Goal: Information Seeking & Learning: Find specific fact

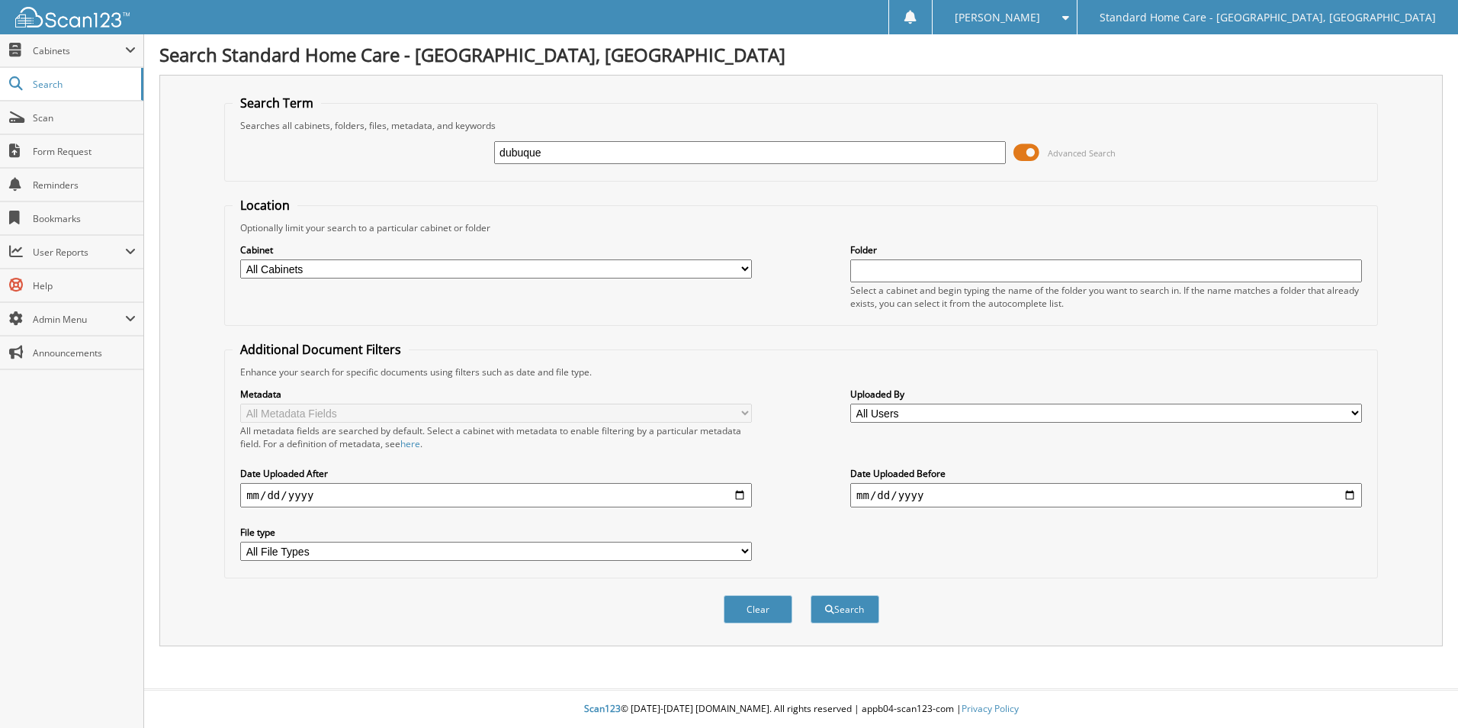
type input "dubuque"
click at [811, 595] on button "Search" at bounding box center [845, 609] width 69 height 28
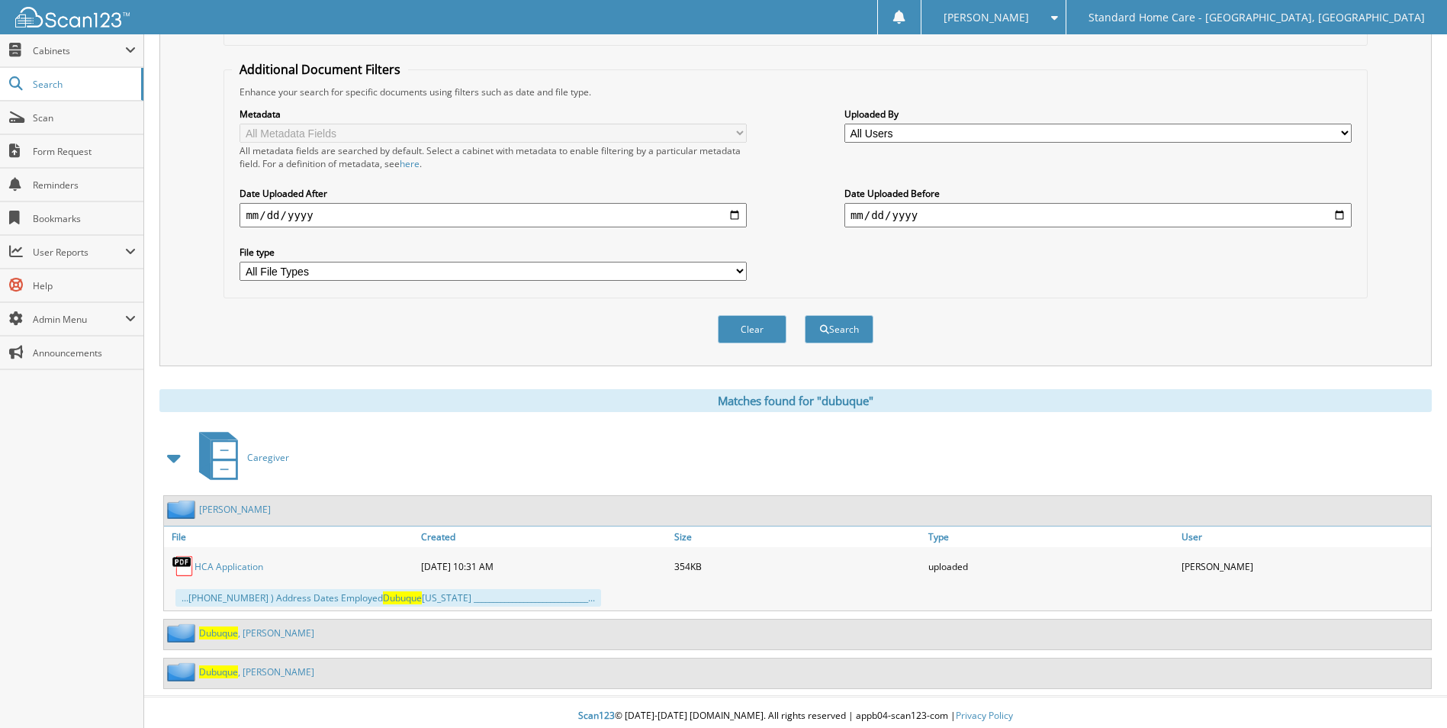
scroll to position [288, 0]
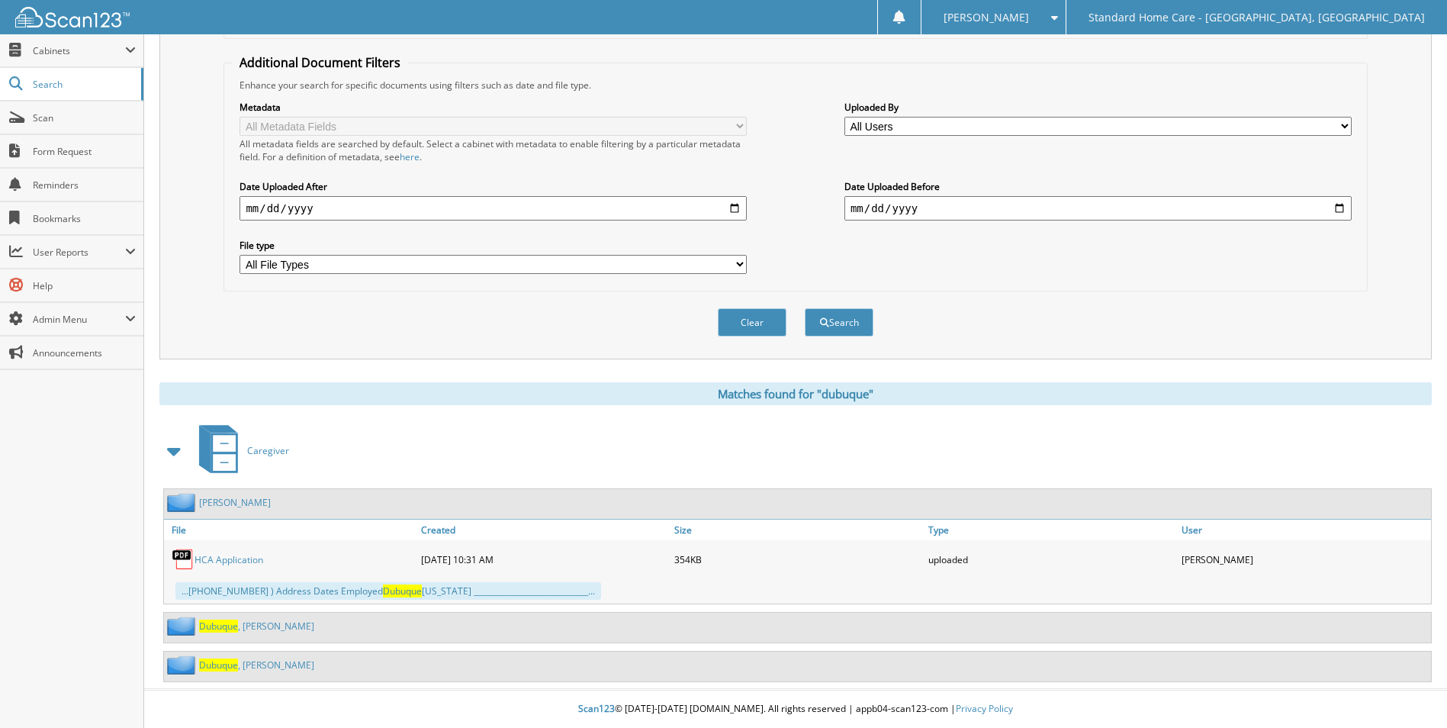
click at [230, 629] on span "Dubuque" at bounding box center [218, 625] width 39 height 13
click at [239, 663] on link "Dubuque , Regina" at bounding box center [256, 664] width 115 height 13
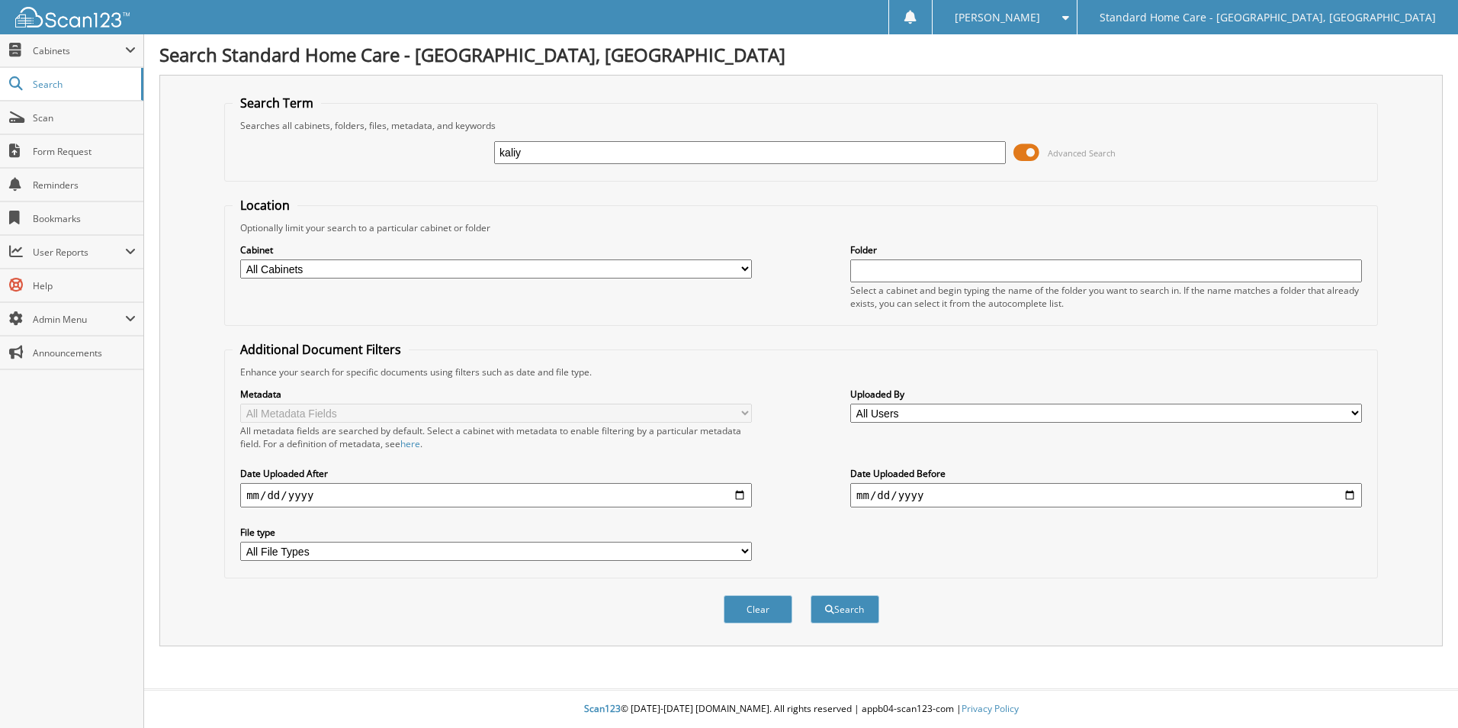
type input "kaliyah"
click at [811, 595] on button "Search" at bounding box center [845, 609] width 69 height 28
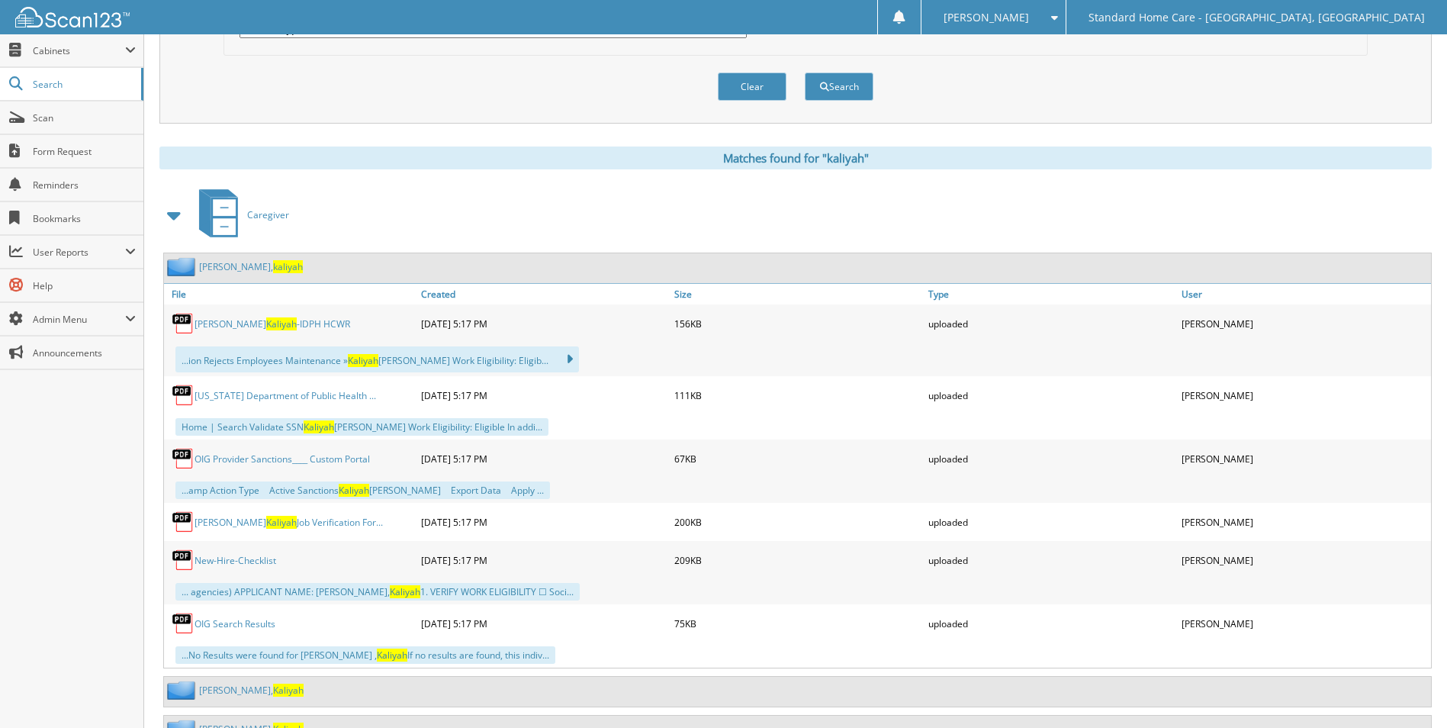
scroll to position [587, 0]
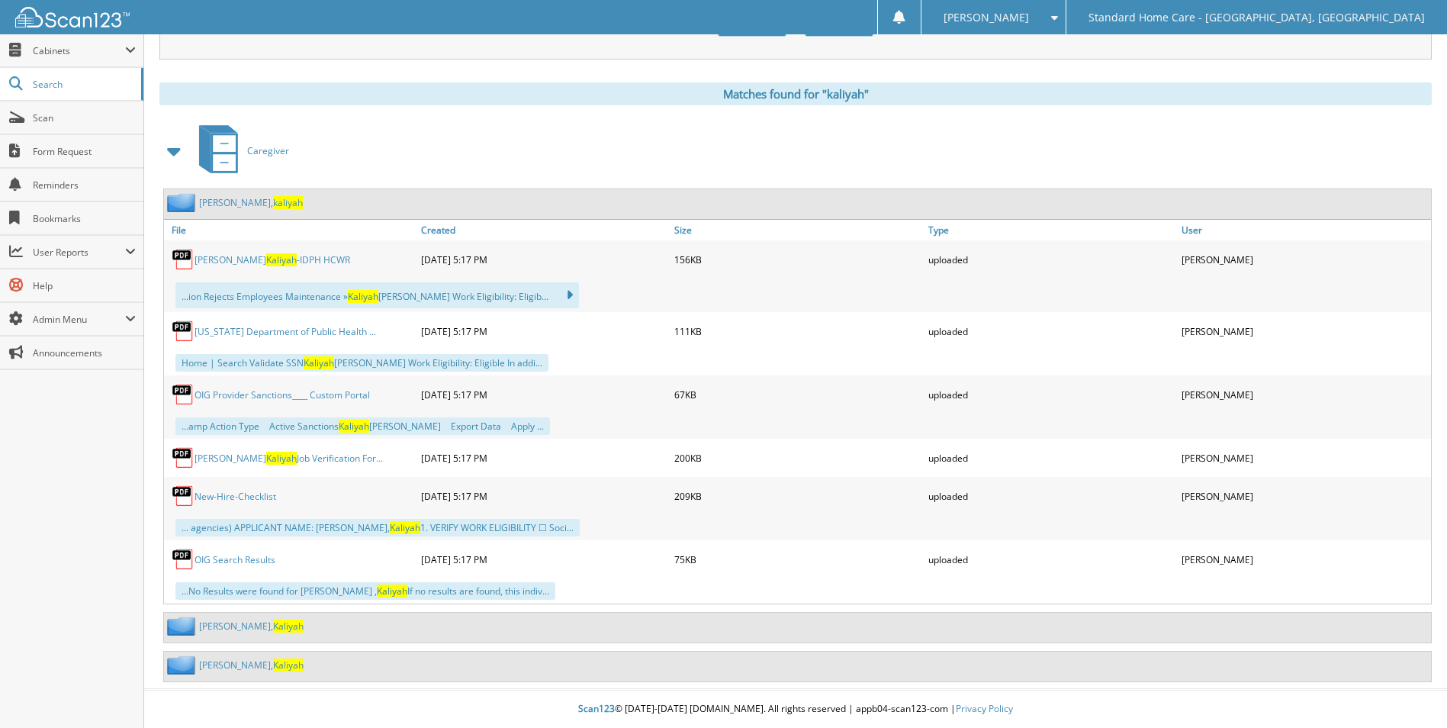
click at [220, 628] on link "[PERSON_NAME]" at bounding box center [251, 625] width 104 height 13
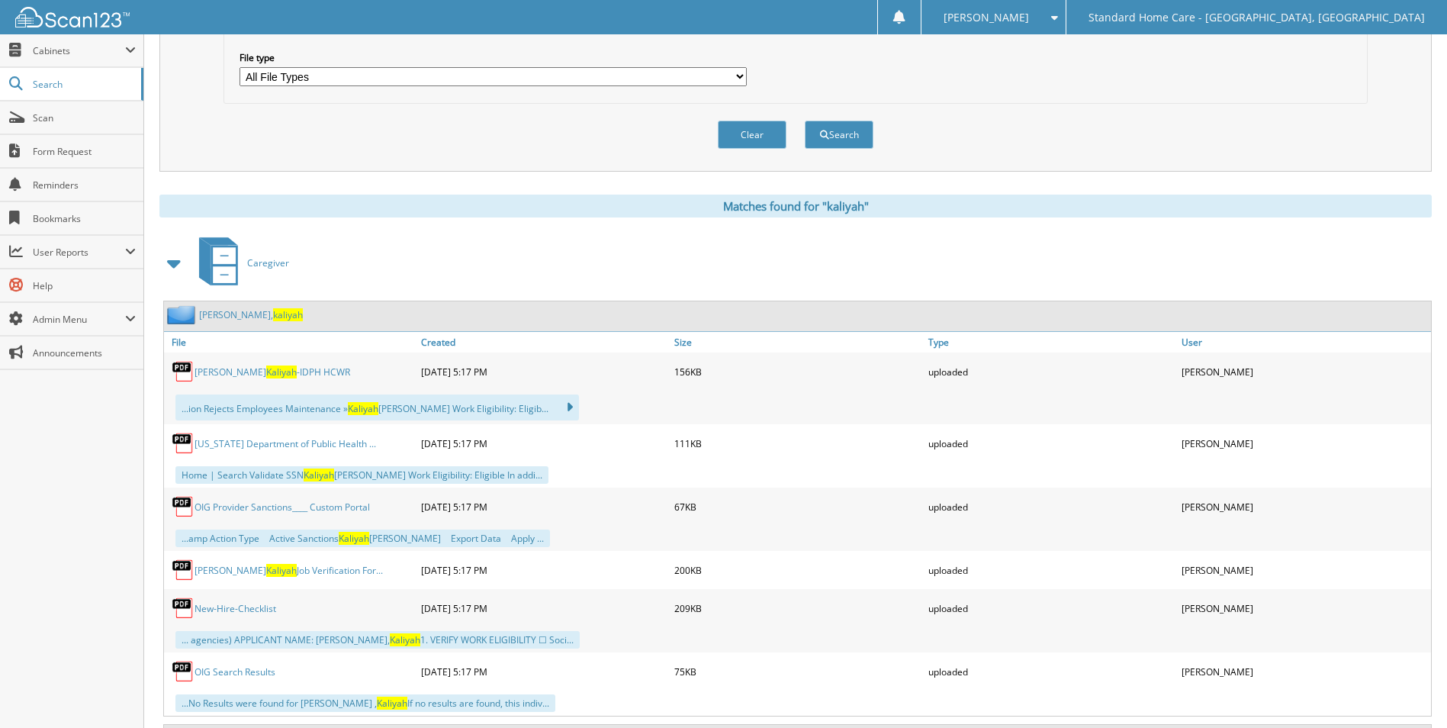
scroll to position [587, 0]
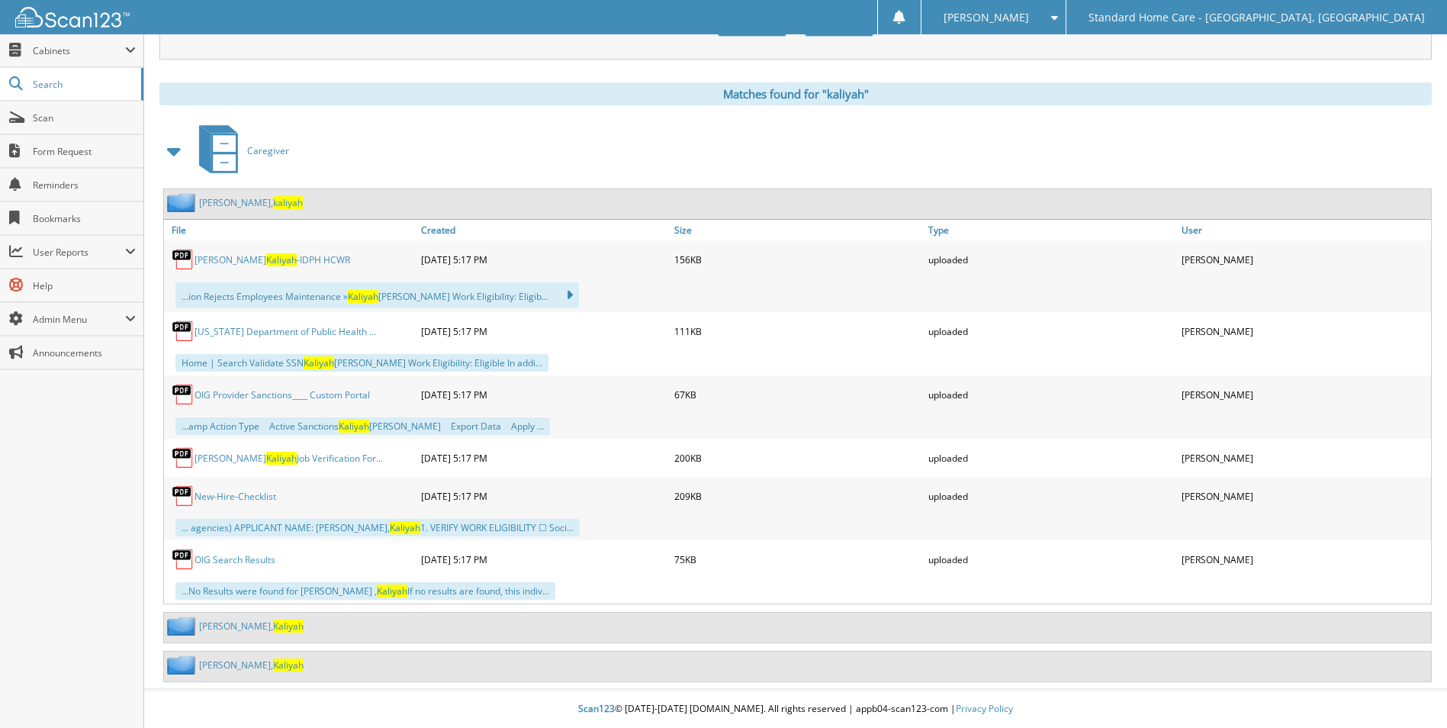
click at [224, 658] on link "[PERSON_NAME]" at bounding box center [251, 664] width 104 height 13
